Goal: Task Accomplishment & Management: Manage account settings

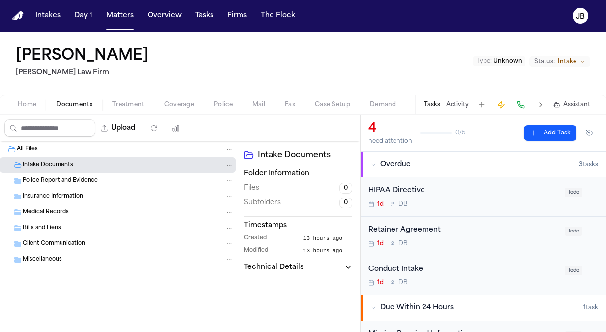
click at [120, 14] on button "Matters" at bounding box center [119, 16] width 35 height 18
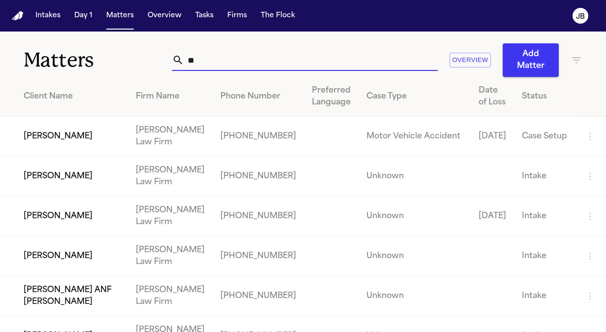
drag, startPoint x: 202, startPoint y: 59, endPoint x: 155, endPoint y: 69, distance: 47.4
click at [155, 69] on div "Matters ** Overview Add Matter" at bounding box center [303, 53] width 606 height 45
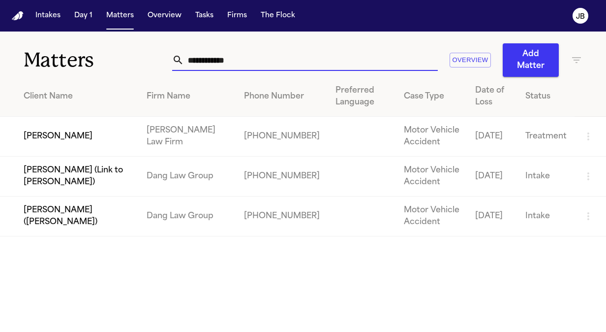
type input "**********"
click at [94, 119] on td "[PERSON_NAME]" at bounding box center [69, 137] width 139 height 40
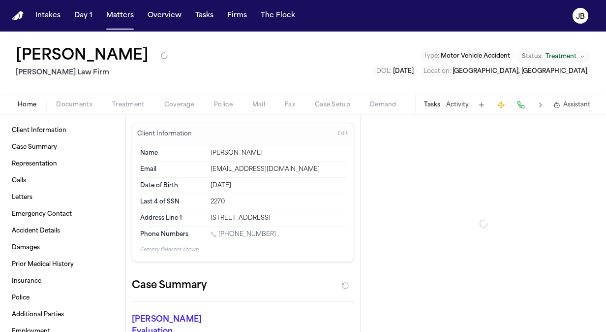
click at [136, 101] on span "Treatment" at bounding box center [128, 105] width 32 height 8
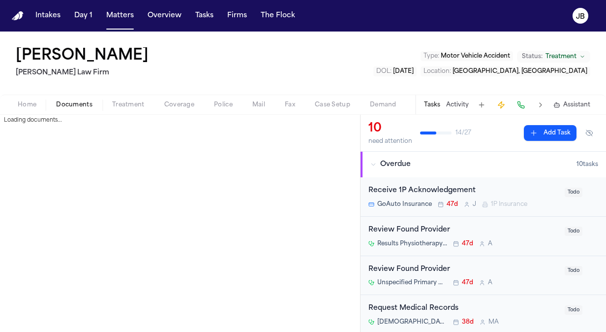
click at [76, 106] on span "Documents" at bounding box center [74, 105] width 36 height 8
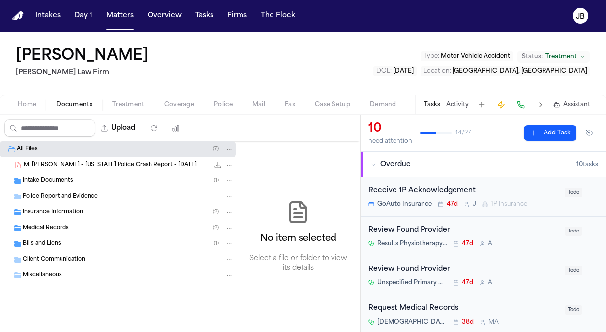
click at [74, 240] on div "Bills and Liens ( 1 )" at bounding box center [128, 243] width 211 height 9
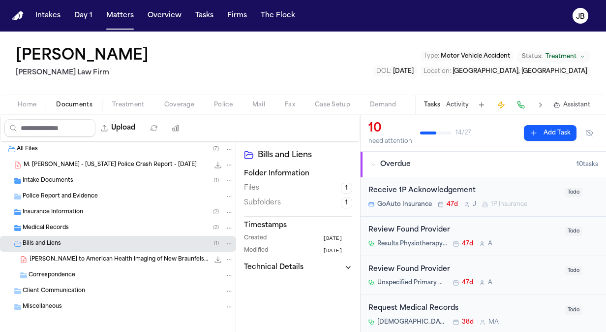
click at [91, 259] on span "[PERSON_NAME] to American Health Imaging of New Braunfels - [DATE]" at bounding box center [120, 259] width 180 height 8
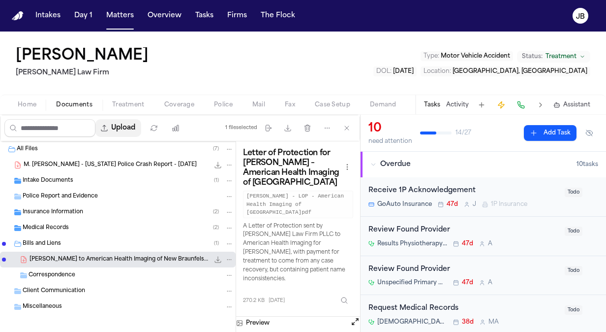
click at [126, 123] on button "Upload" at bounding box center [118, 128] width 46 height 18
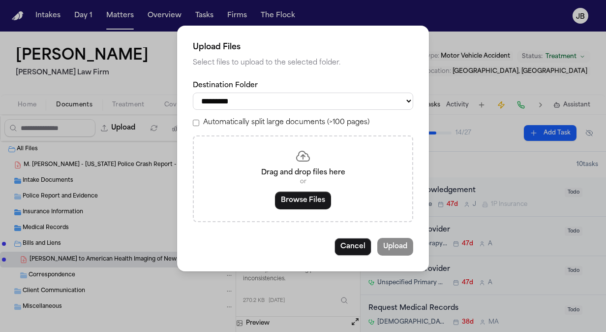
click at [291, 211] on div "Drag and drop files here or Browse Files" at bounding box center [303, 178] width 220 height 87
click at [301, 193] on button "Browse Files" at bounding box center [303, 200] width 56 height 18
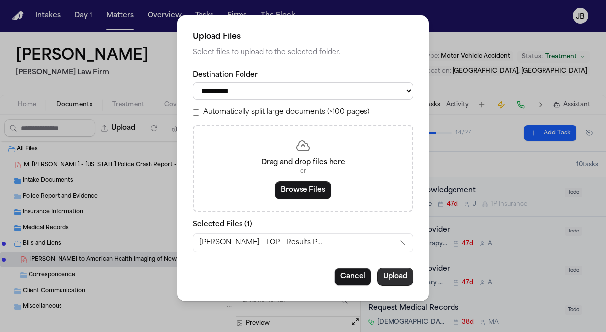
click at [405, 270] on button "Upload" at bounding box center [395, 277] width 36 height 18
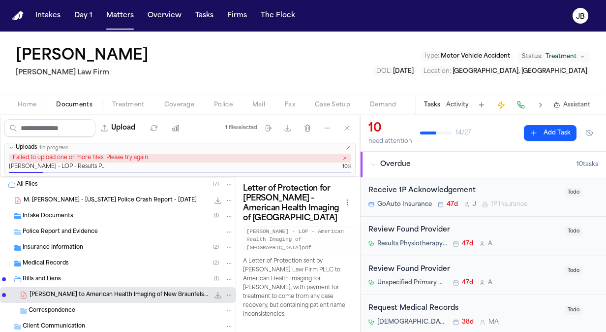
click at [343, 157] on icon "button" at bounding box center [344, 157] width 5 height 5
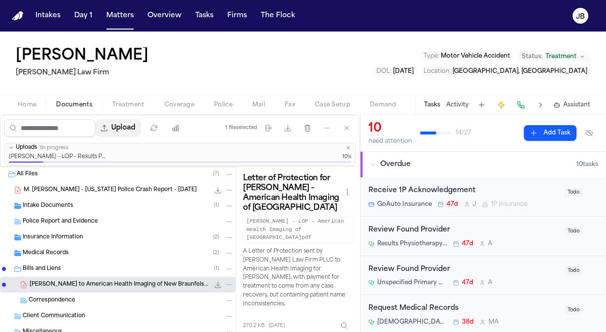
click at [126, 130] on button "Upload" at bounding box center [118, 128] width 46 height 18
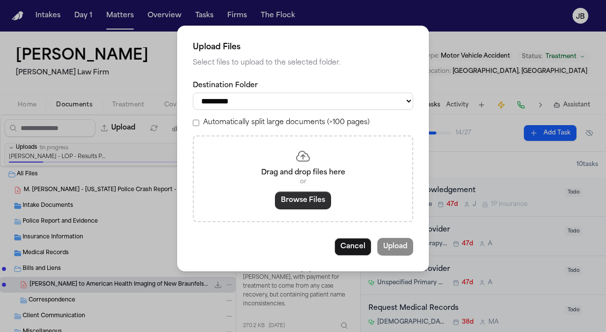
click at [294, 206] on button "Browse Files" at bounding box center [303, 200] width 56 height 18
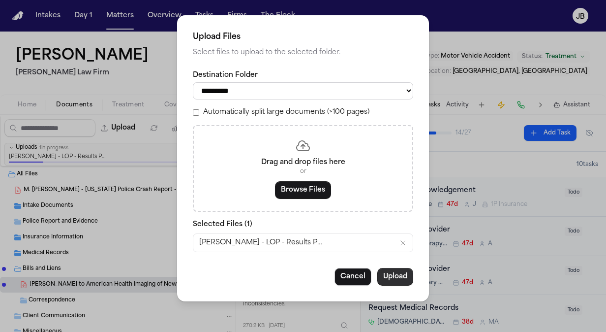
click at [388, 279] on button "Upload" at bounding box center [395, 277] width 36 height 18
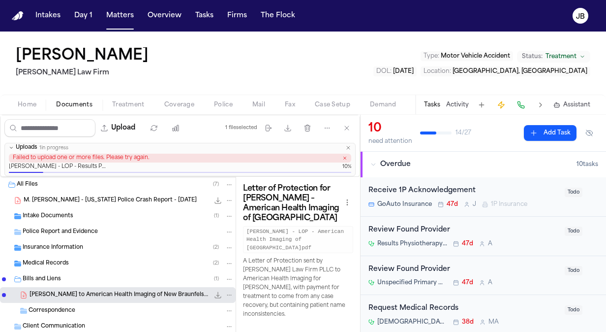
click at [31, 101] on span "Home" at bounding box center [27, 105] width 19 height 8
